Goal: Task Accomplishment & Management: Complete application form

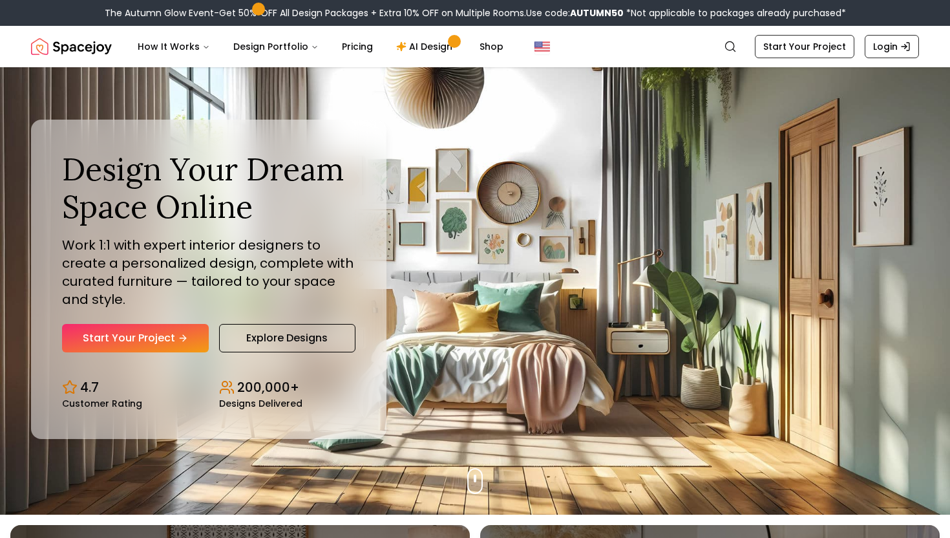
scroll to position [27, 0]
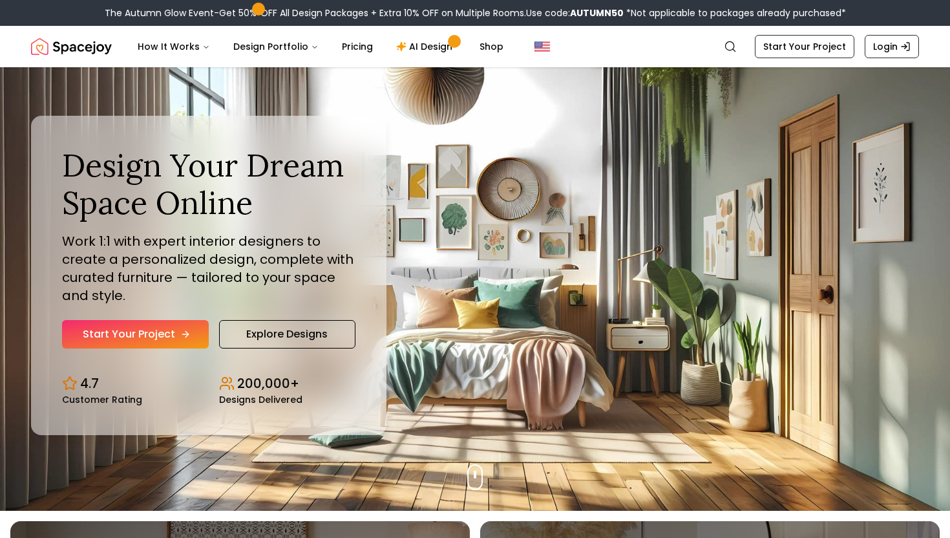
click at [175, 336] on link "Start Your Project" at bounding box center [135, 334] width 147 height 28
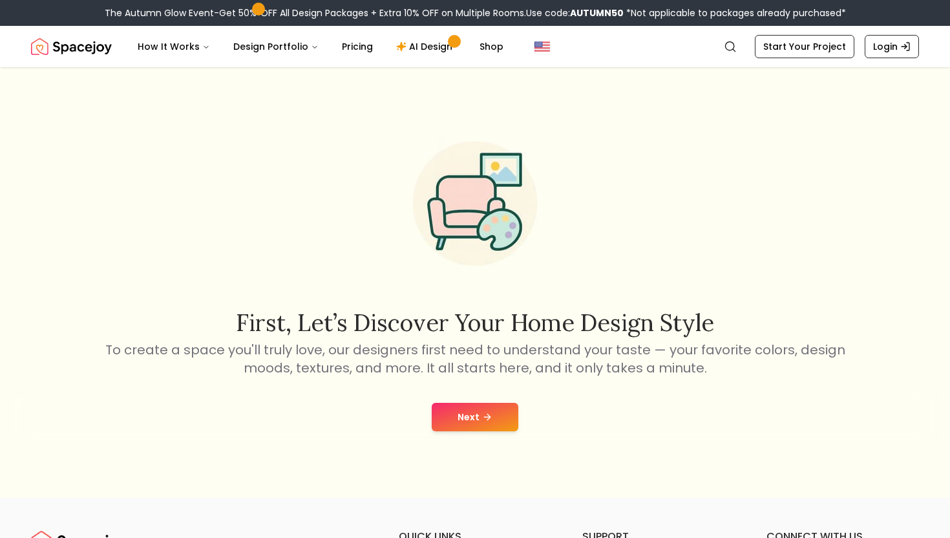
click at [482, 423] on button "Next" at bounding box center [475, 417] width 87 height 28
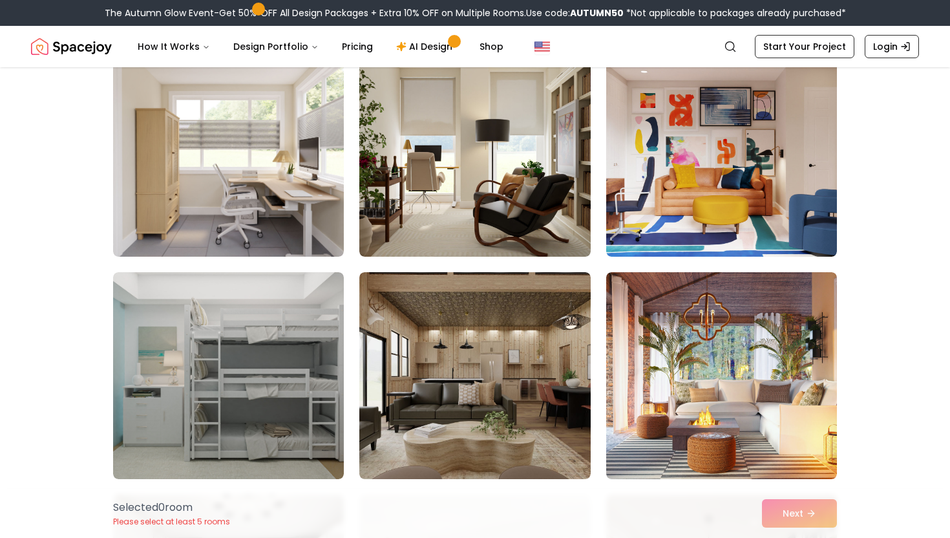
scroll to position [1816, 0]
